Goal: Task Accomplishment & Management: Complete application form

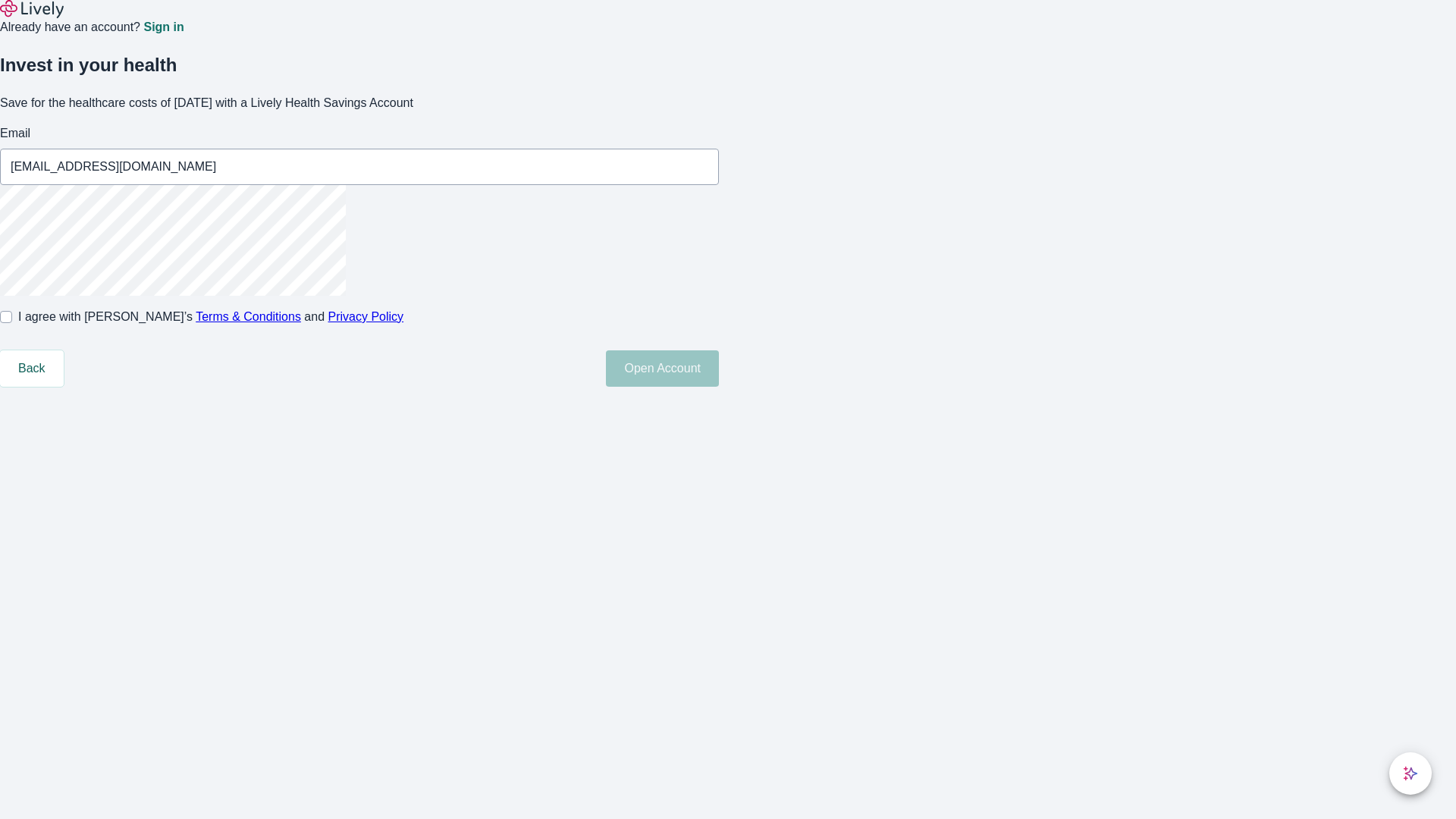
click at [12, 323] on input "I agree with Lively’s Terms & Conditions and Privacy Policy" at bounding box center [6, 316] width 12 height 12
checkbox input "true"
click at [719, 387] on button "Open Account" at bounding box center [662, 369] width 113 height 37
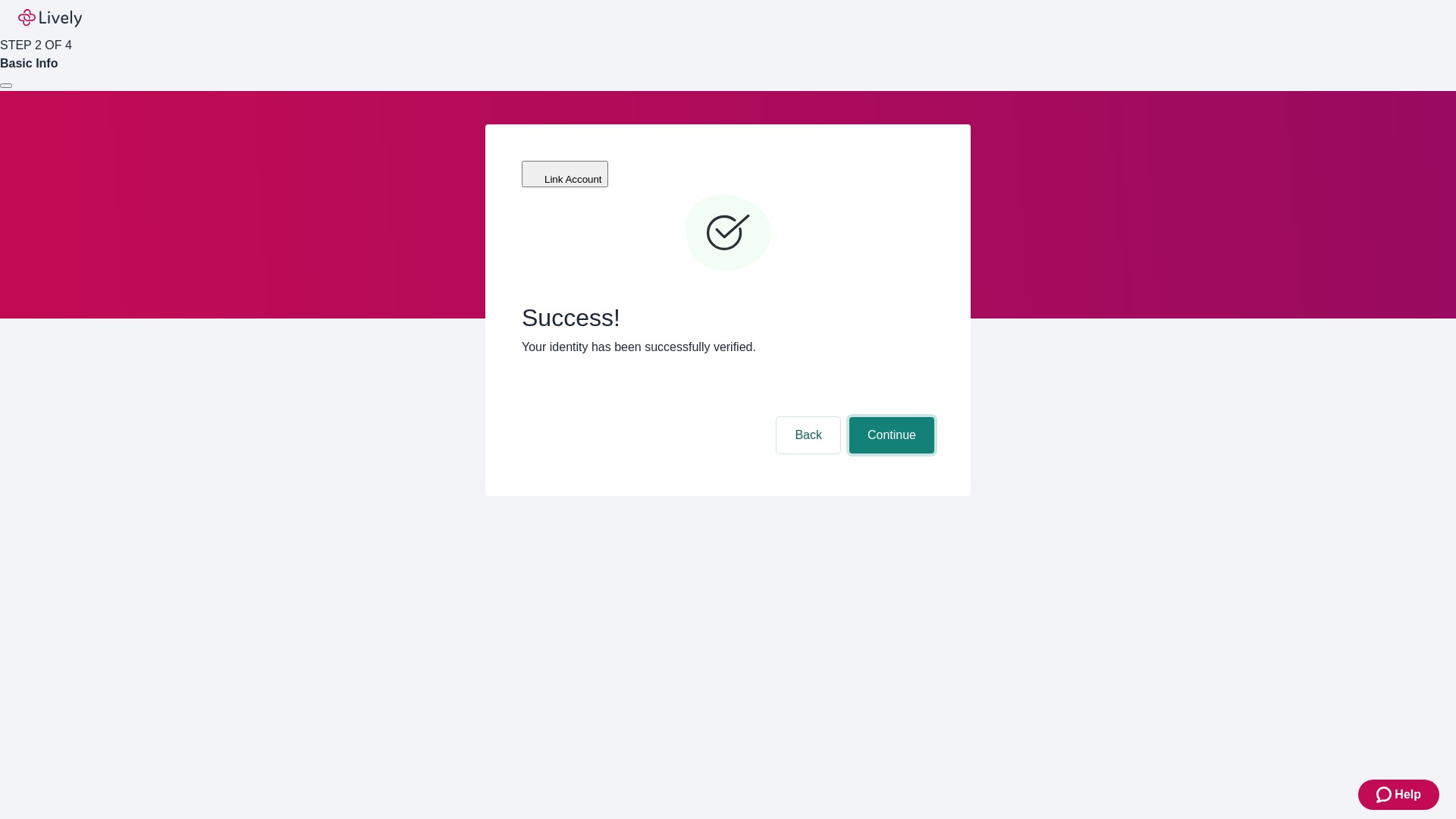
click at [889, 417] on button "Continue" at bounding box center [891, 436] width 85 height 37
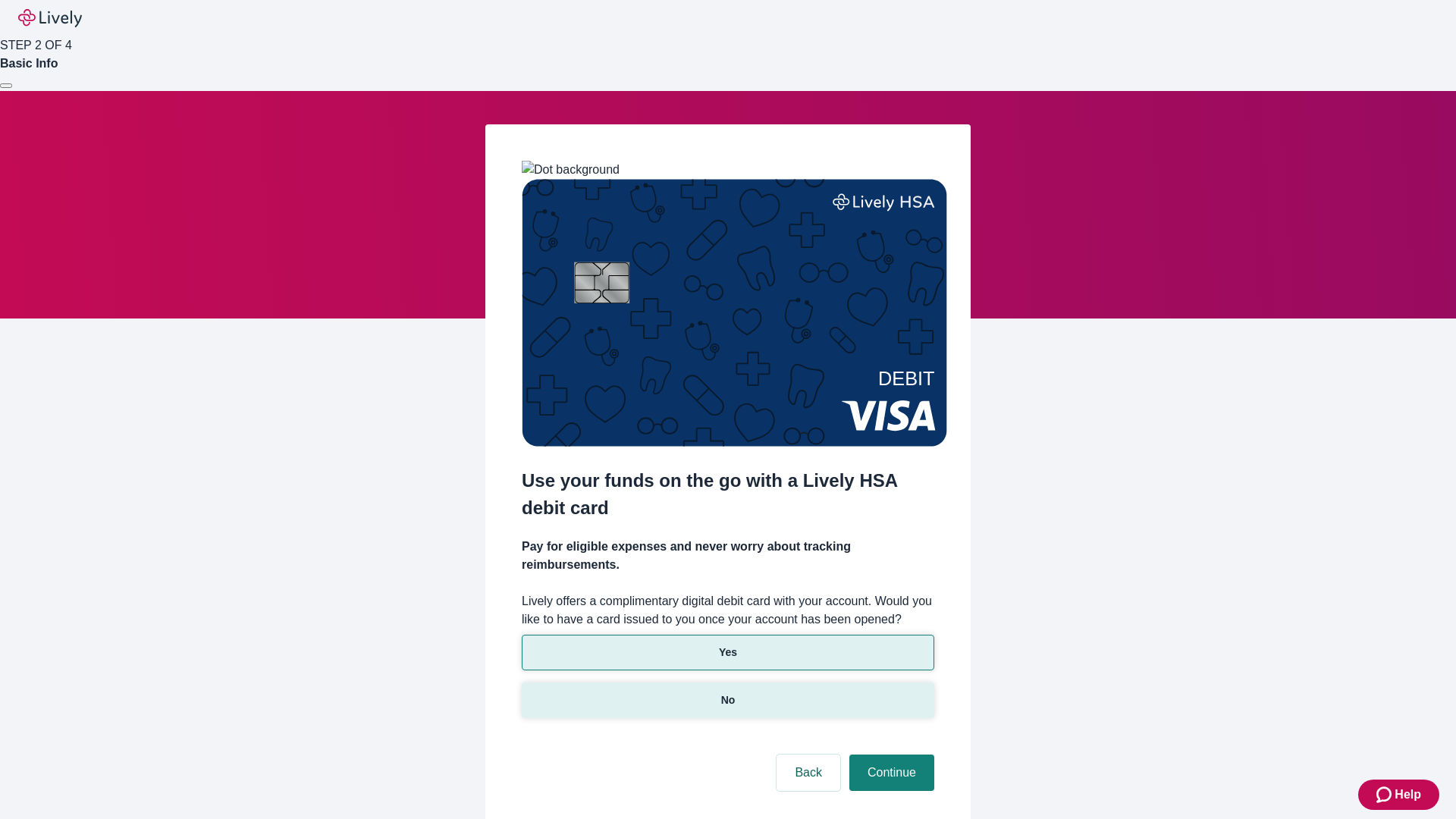
click at [727, 692] on p "No" at bounding box center [729, 700] width 15 height 16
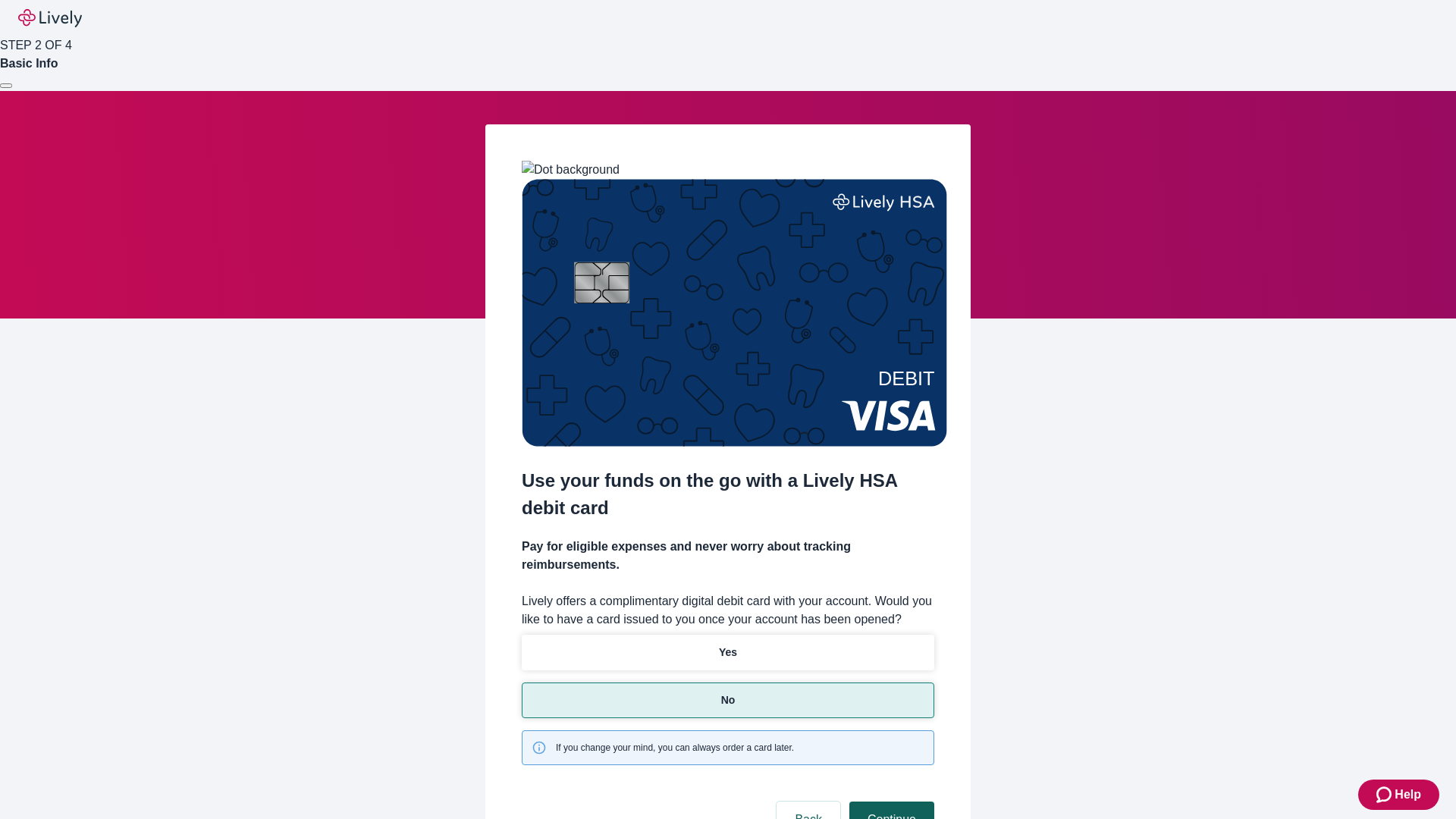
click at [889, 802] on button "Continue" at bounding box center [891, 820] width 85 height 37
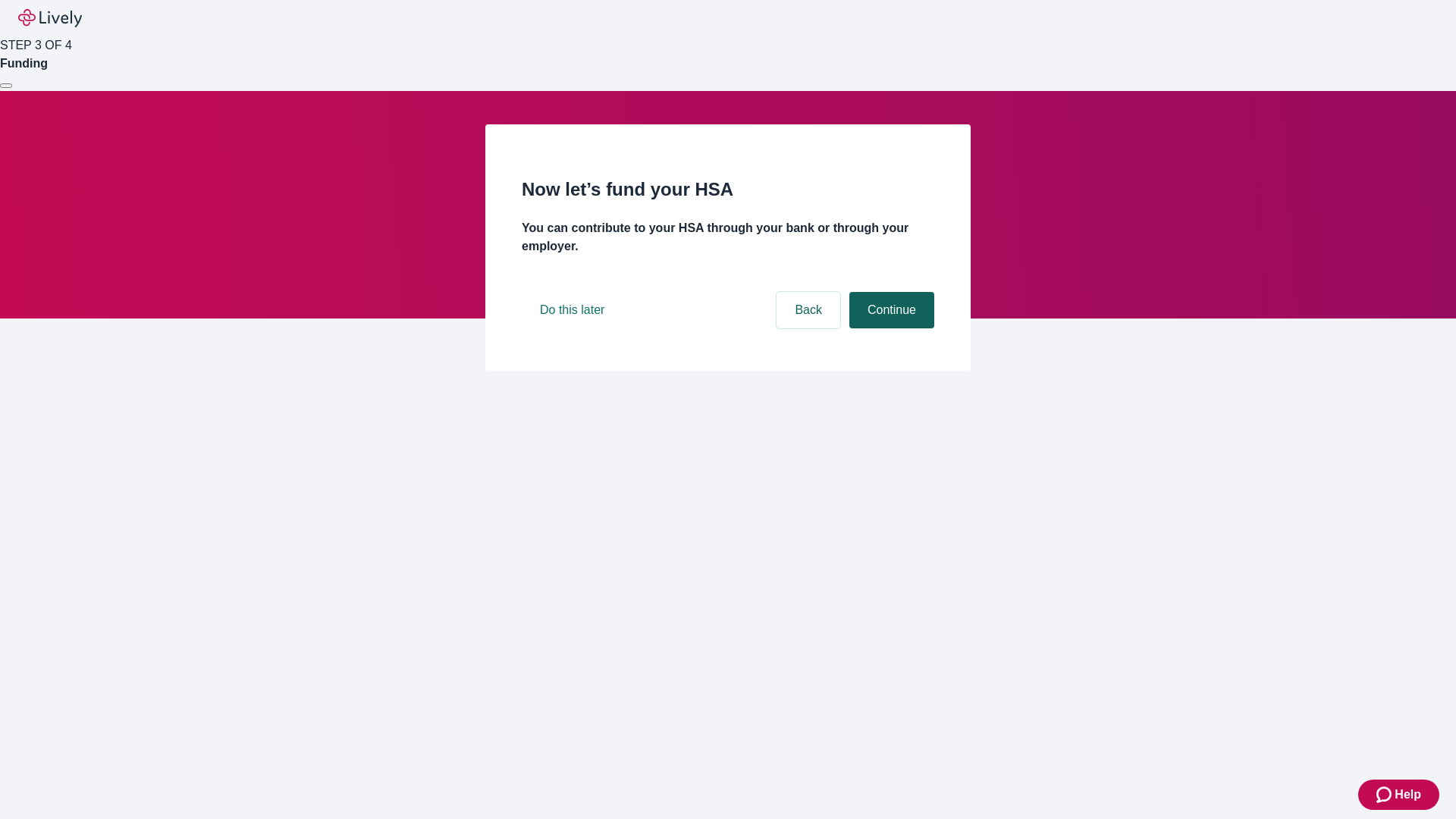
click at [889, 328] on button "Continue" at bounding box center [891, 310] width 85 height 37
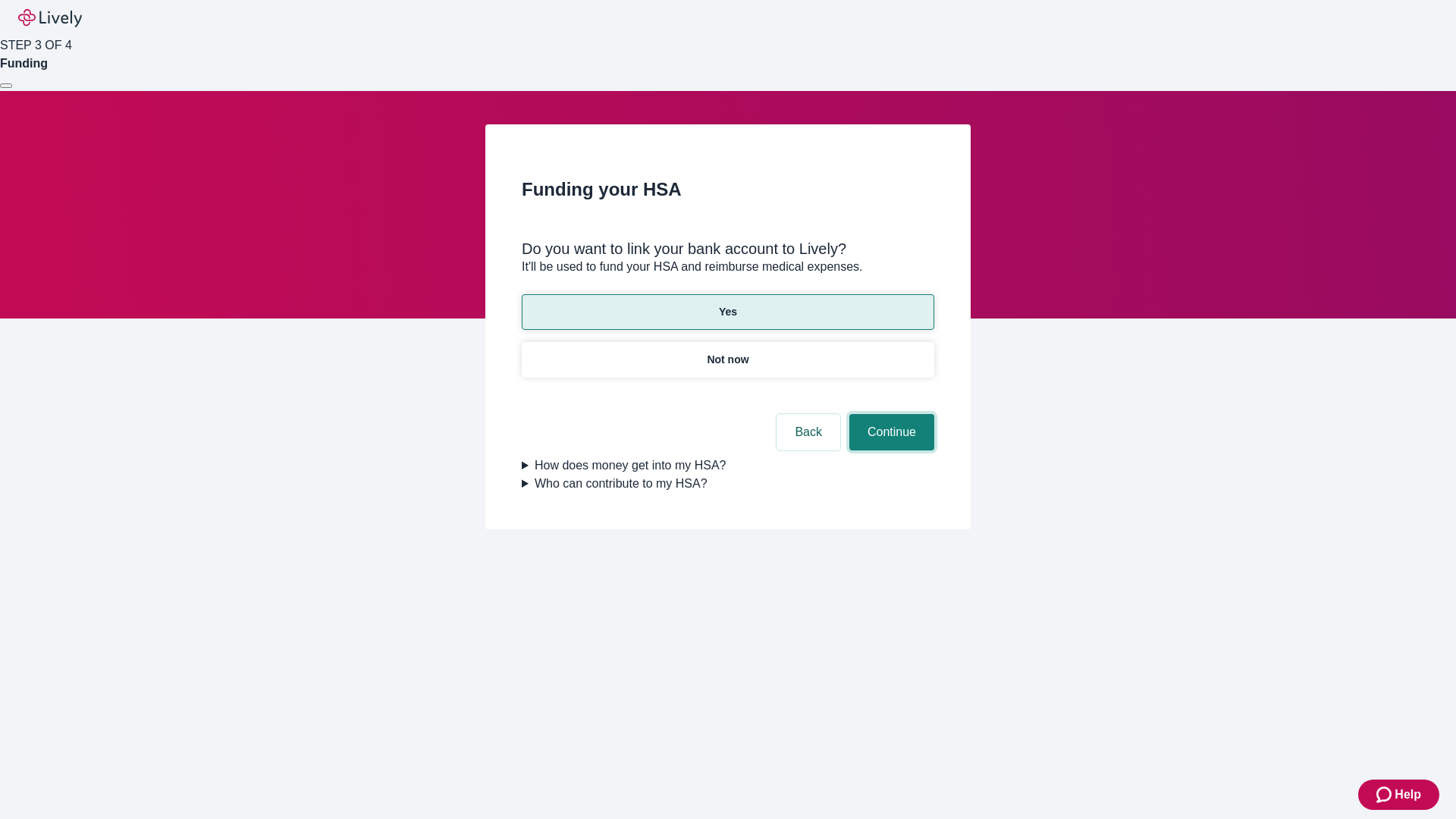
click at [889, 415] on button "Continue" at bounding box center [891, 433] width 85 height 37
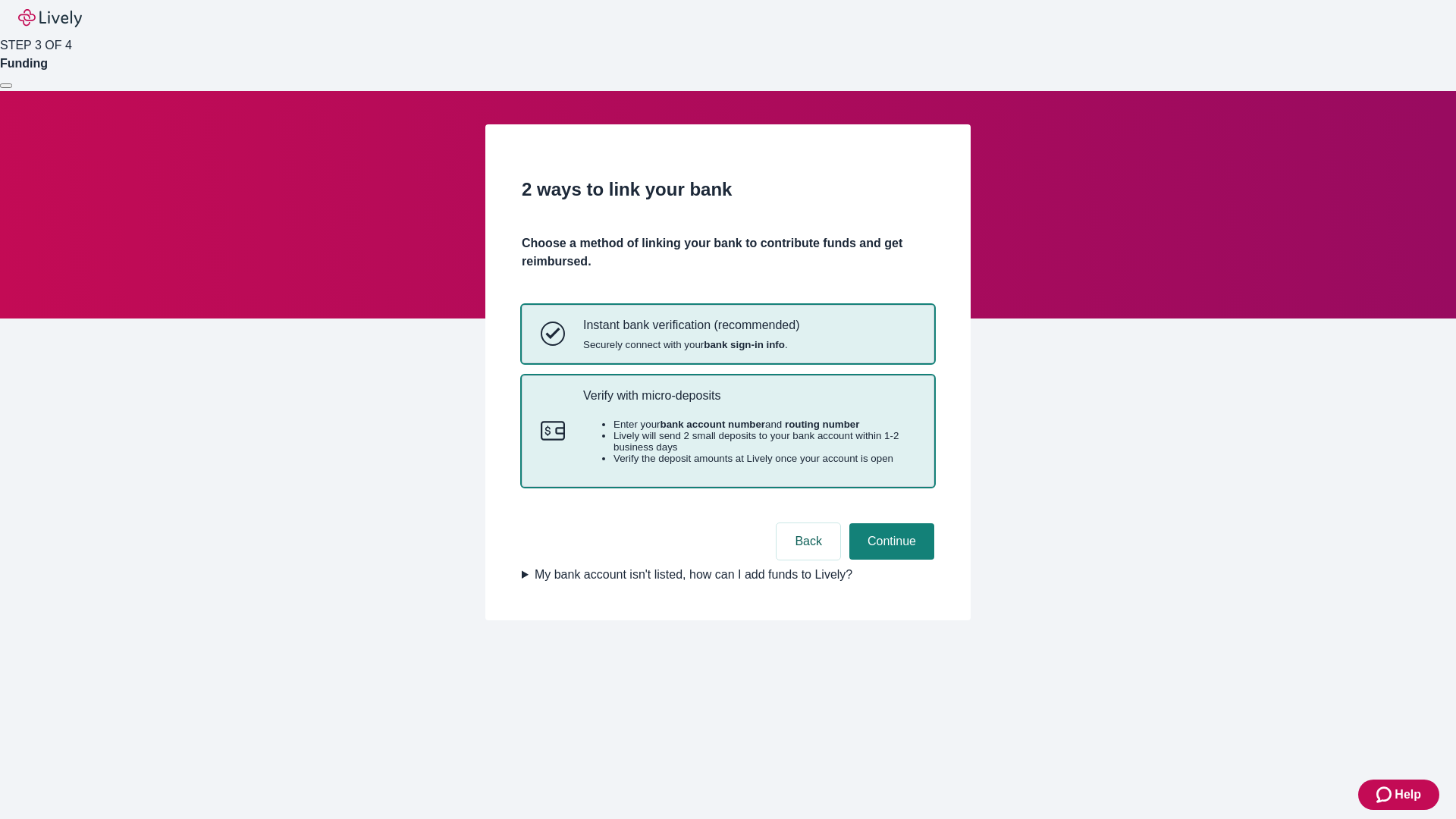
click at [748, 403] on p "Verify with micro-deposits" at bounding box center [749, 395] width 332 height 15
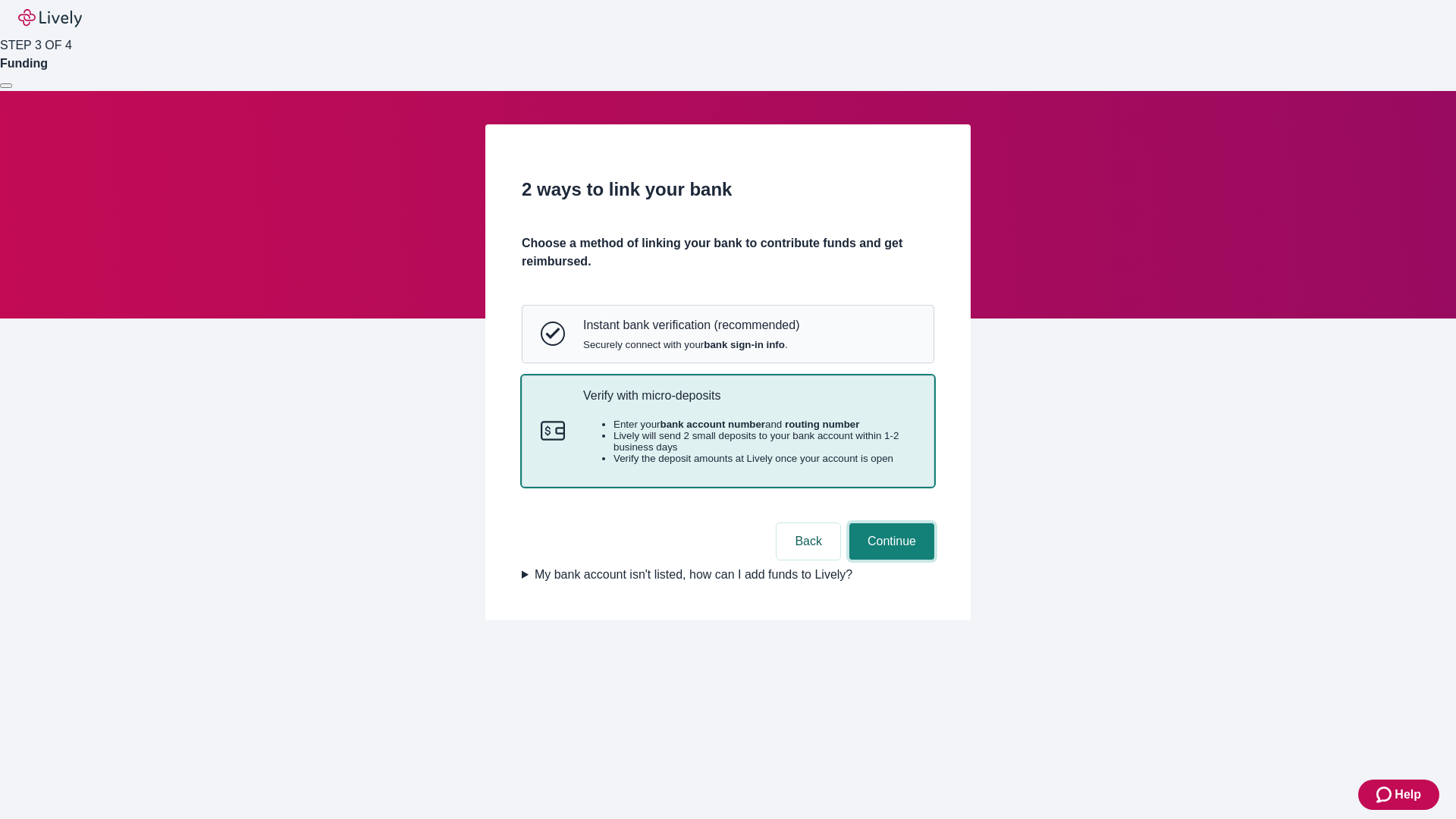
click at [889, 559] on button "Continue" at bounding box center [891, 542] width 85 height 37
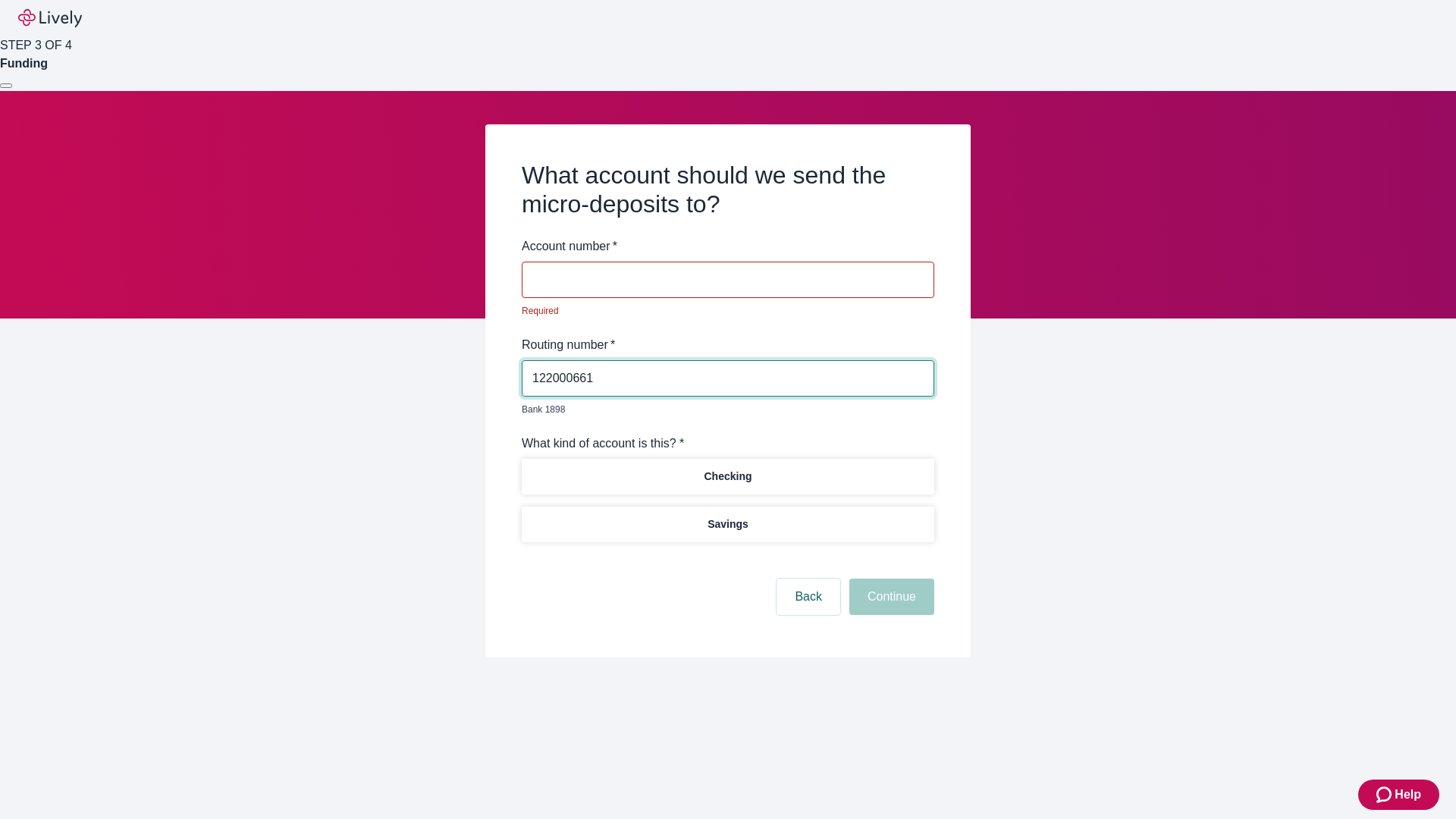
type input "122000661"
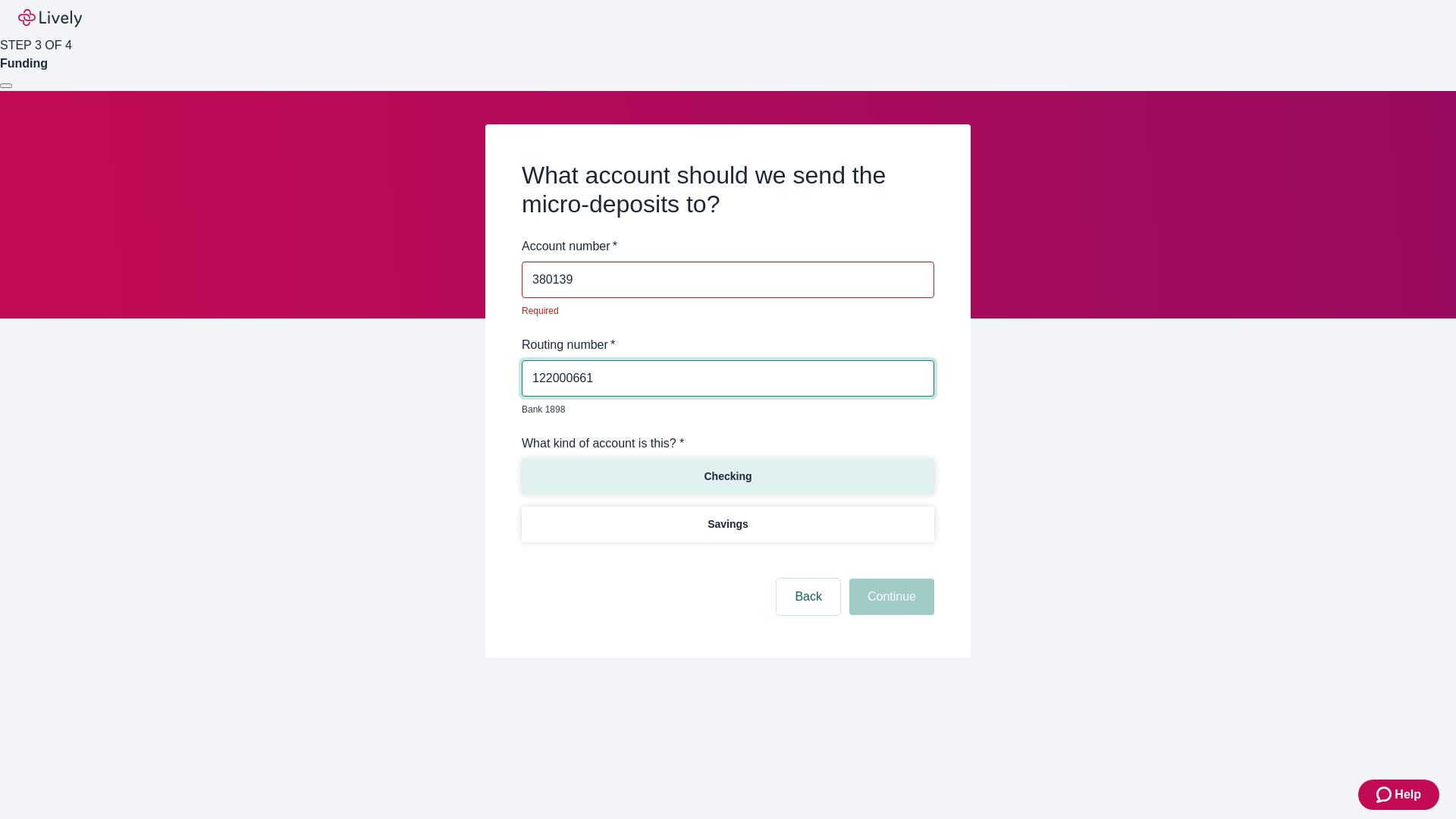
type input "380139"
click at [727, 469] on p "Checking" at bounding box center [728, 476] width 48 height 16
